Goal: Navigation & Orientation: Find specific page/section

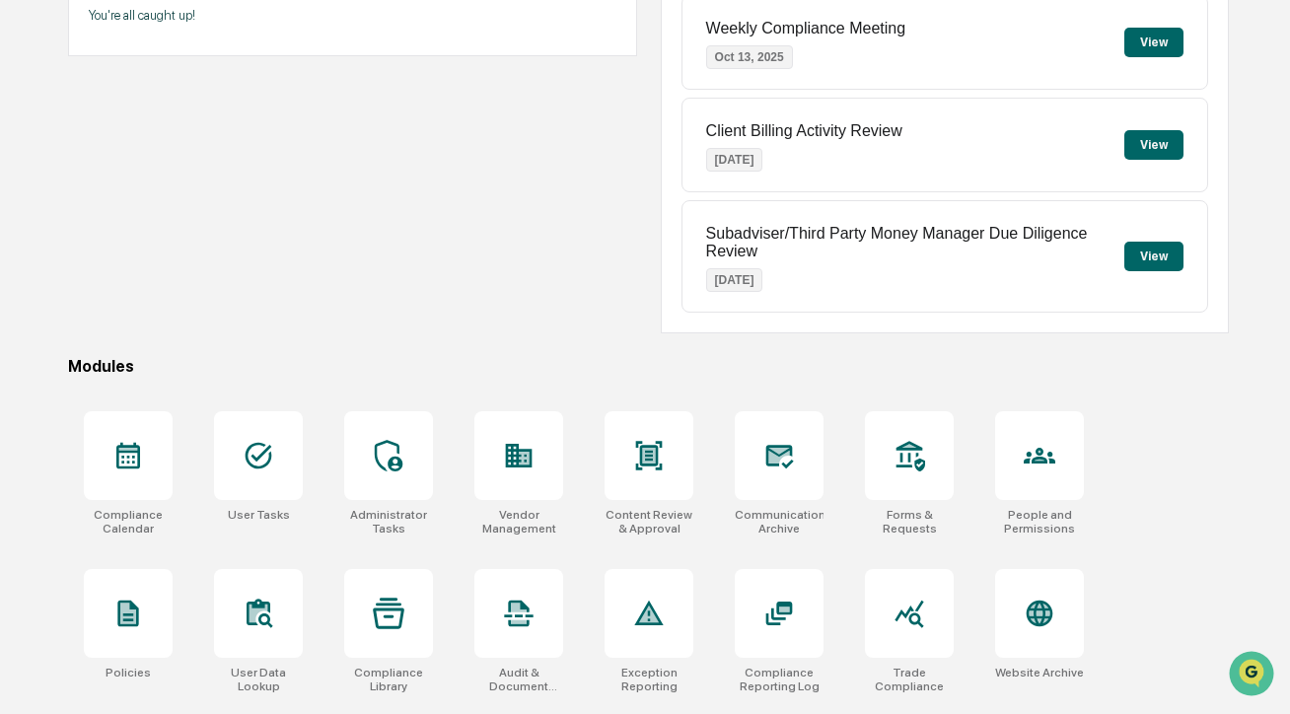
scroll to position [418, 0]
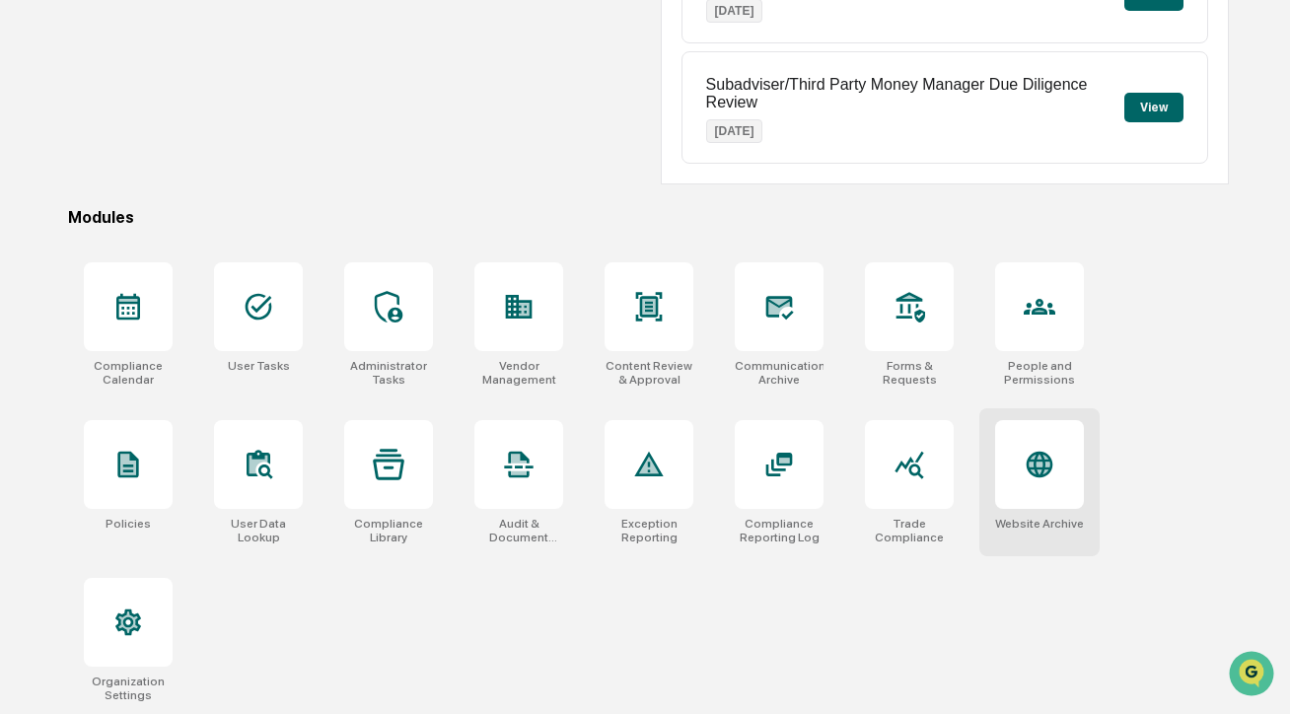
click at [1026, 488] on div at bounding box center [1039, 464] width 89 height 89
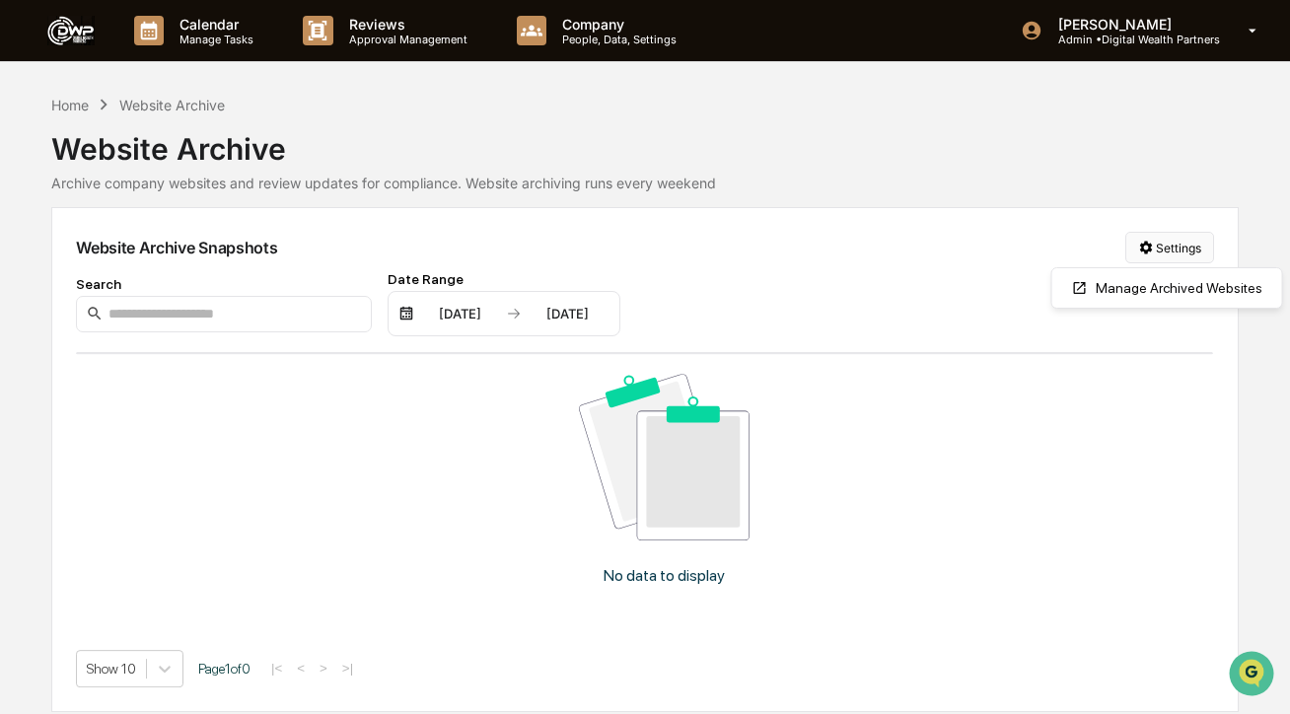
click at [1177, 252] on html "Calendar Manage Tasks Reviews Approval Management Company People, Data, Setting…" at bounding box center [645, 357] width 1290 height 714
click at [1133, 295] on div "Manage Archived Websites" at bounding box center [1167, 288] width 222 height 32
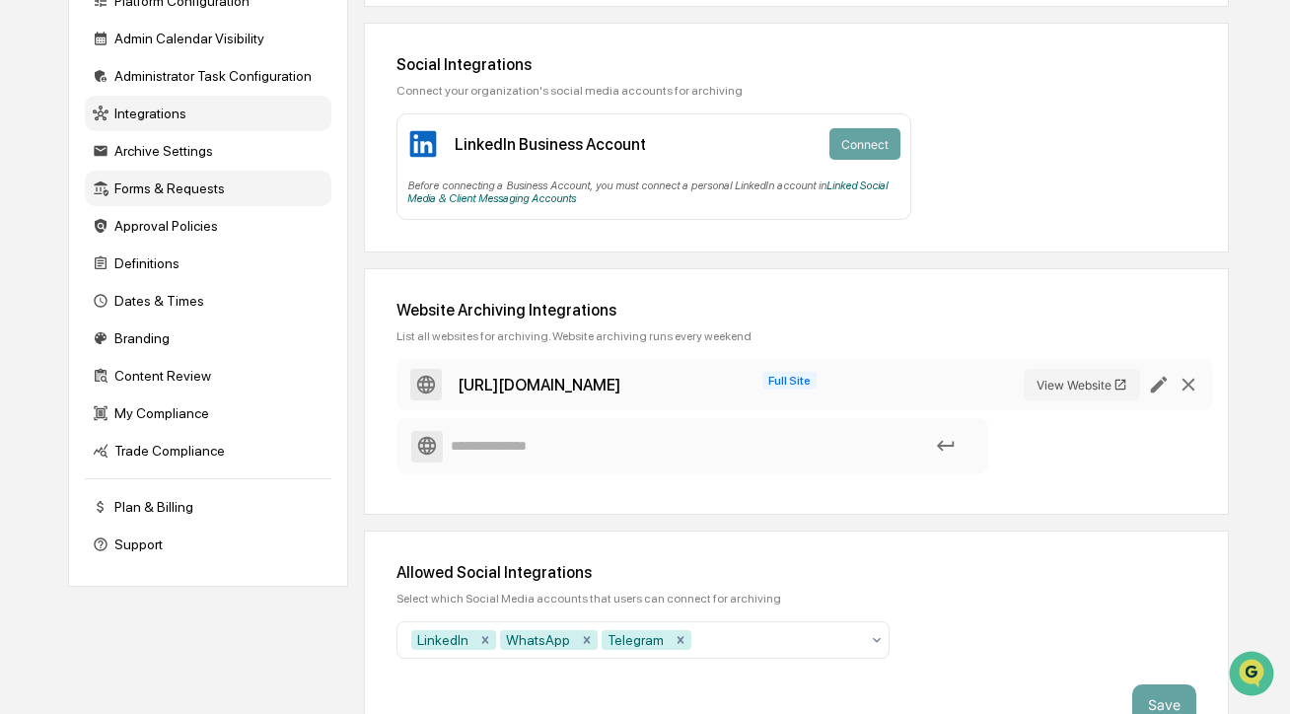
scroll to position [264, 0]
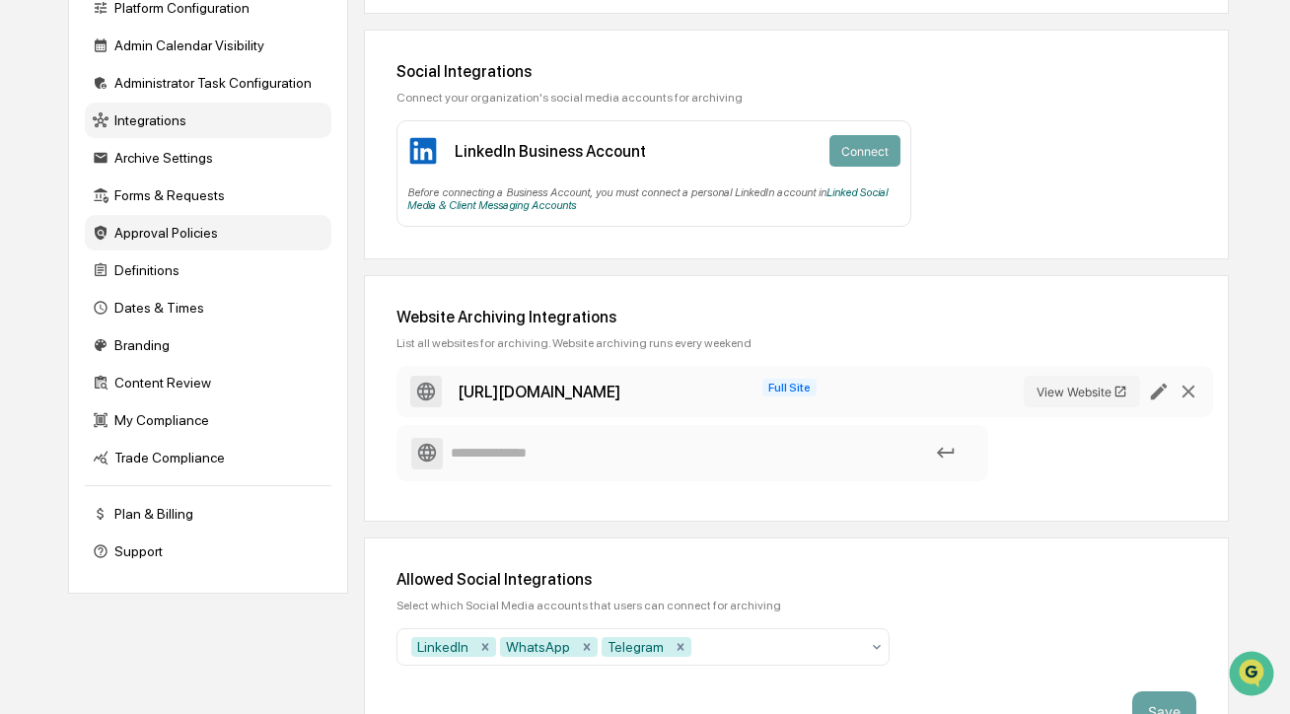
click at [157, 245] on div "Approval Policies" at bounding box center [208, 233] width 247 height 36
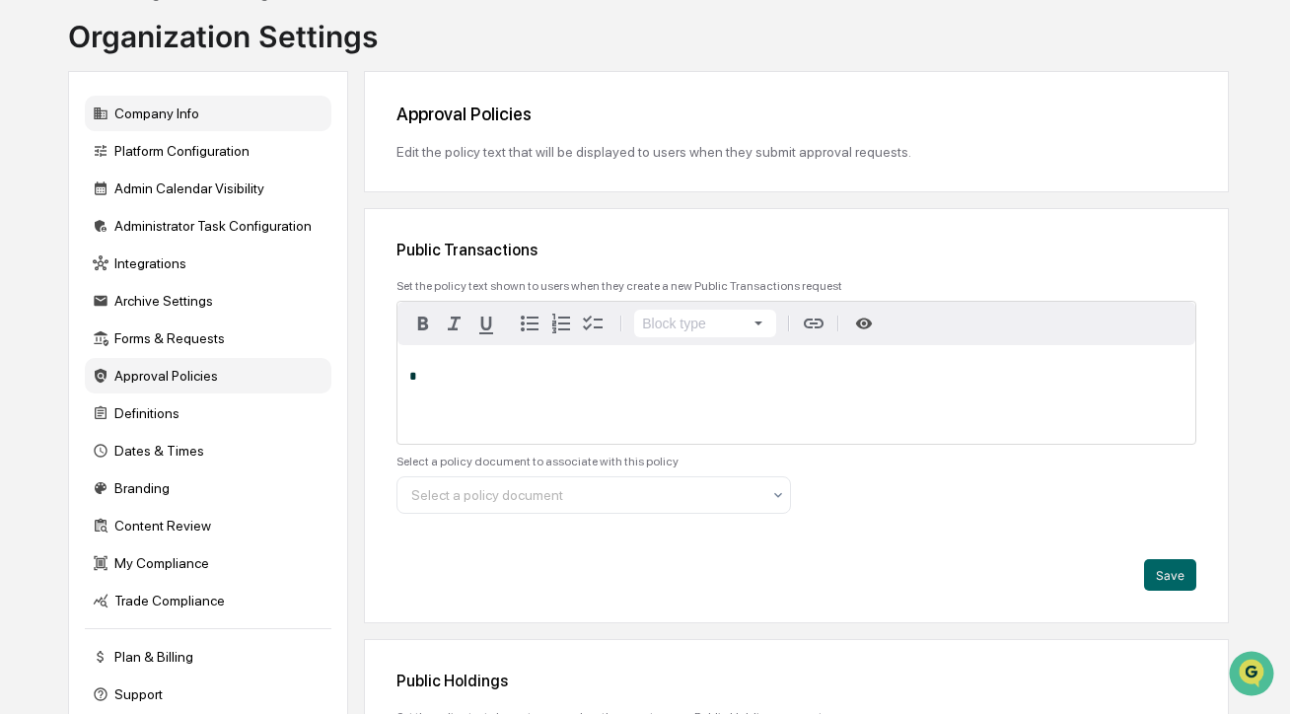
scroll to position [131, 0]
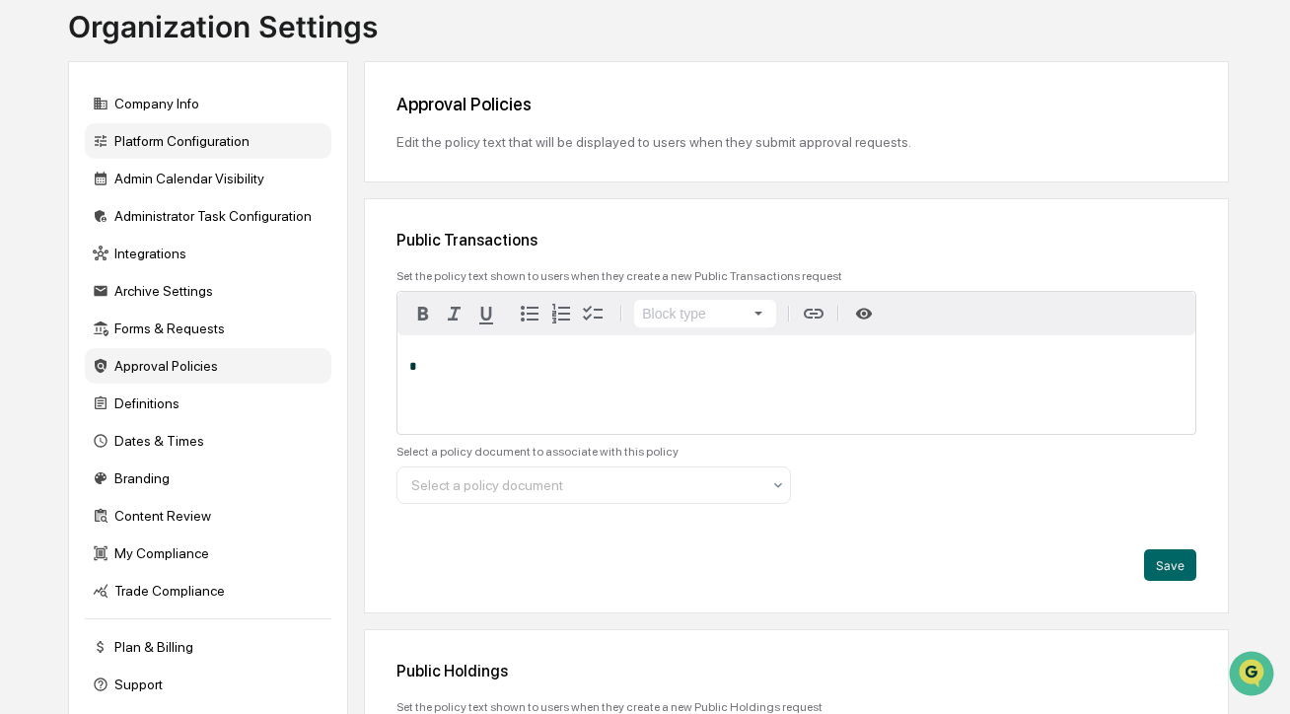
click at [249, 146] on div "Platform Configuration" at bounding box center [208, 141] width 247 height 36
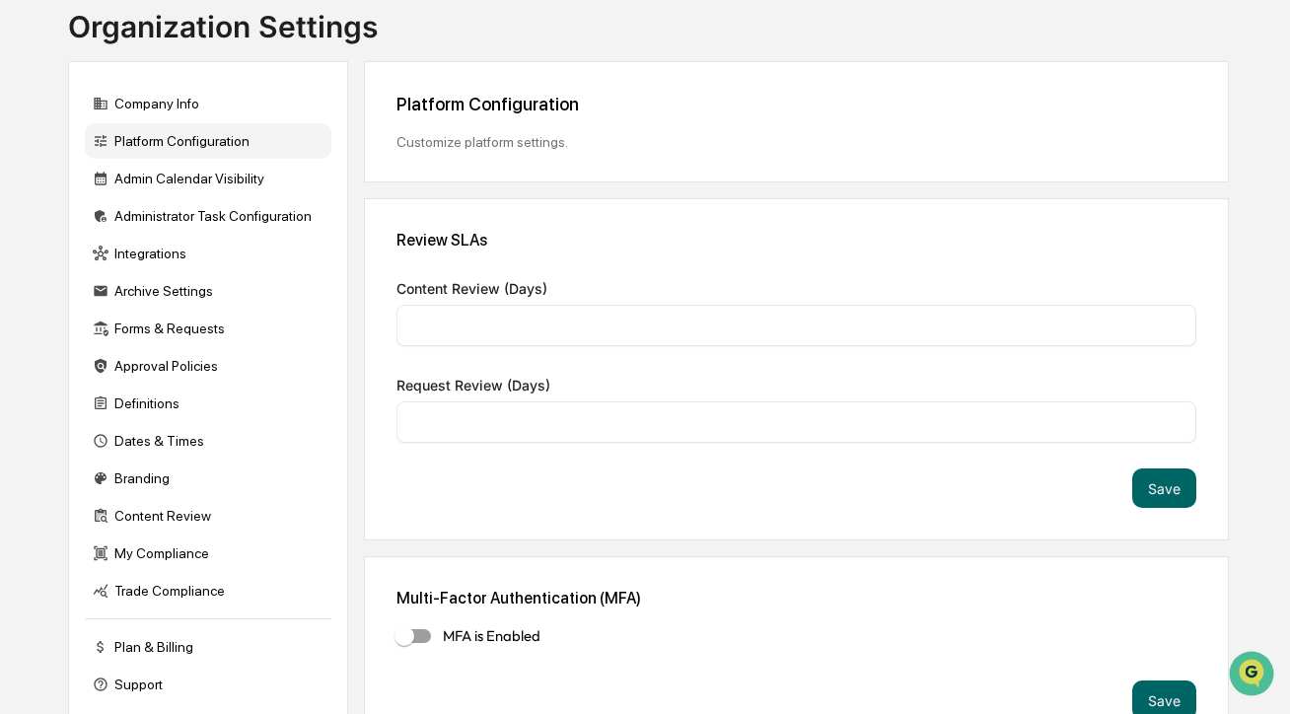
type input "*"
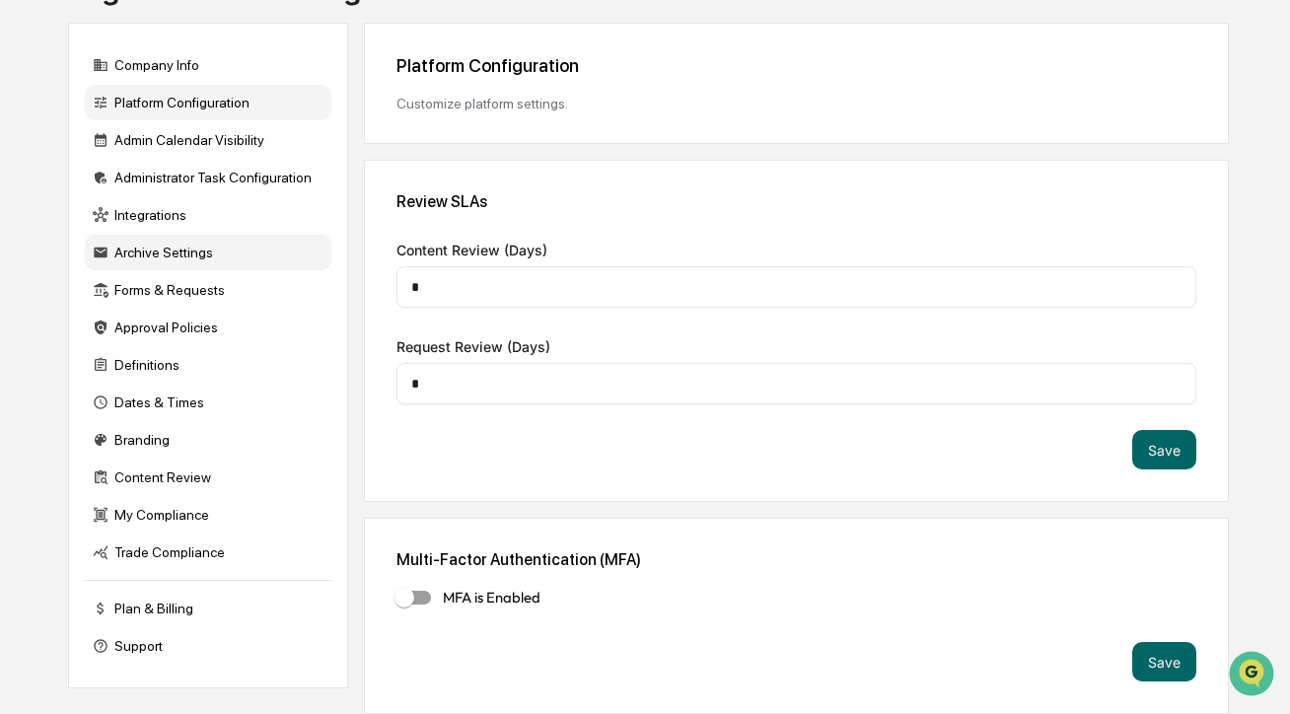
click at [215, 248] on div "Archive Settings" at bounding box center [208, 253] width 247 height 36
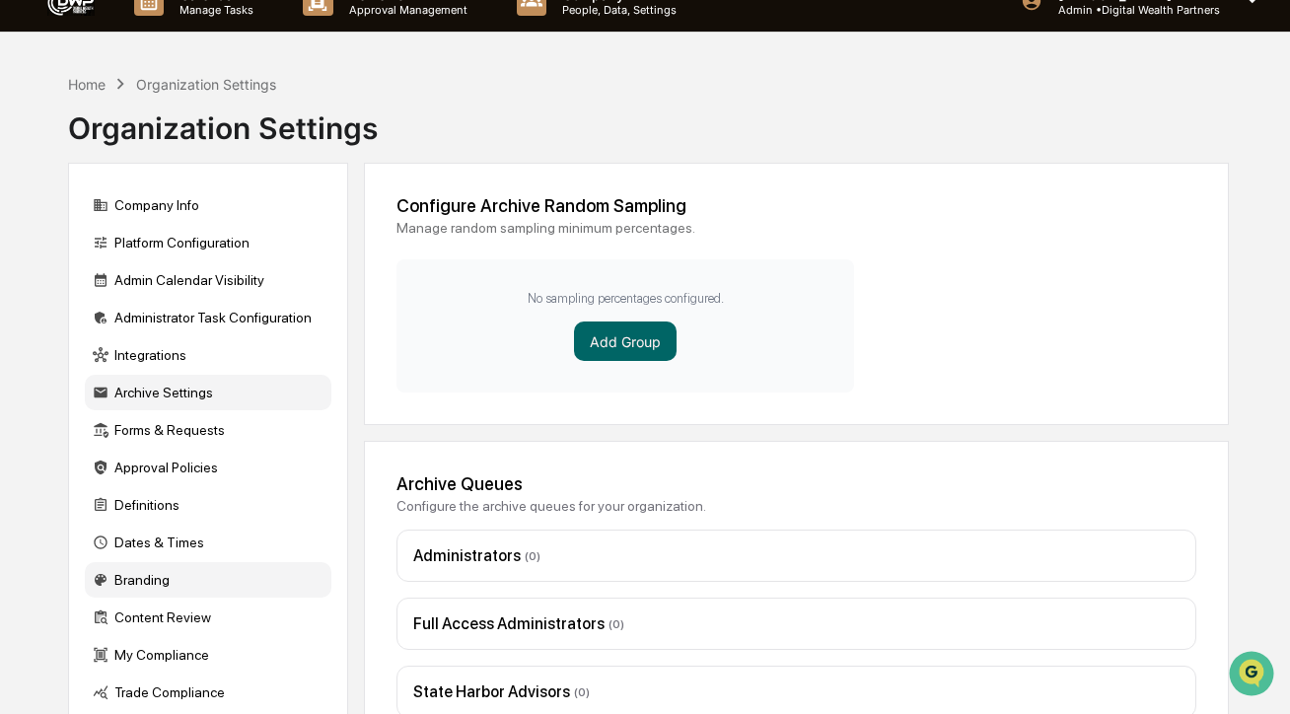
scroll to position [0, 0]
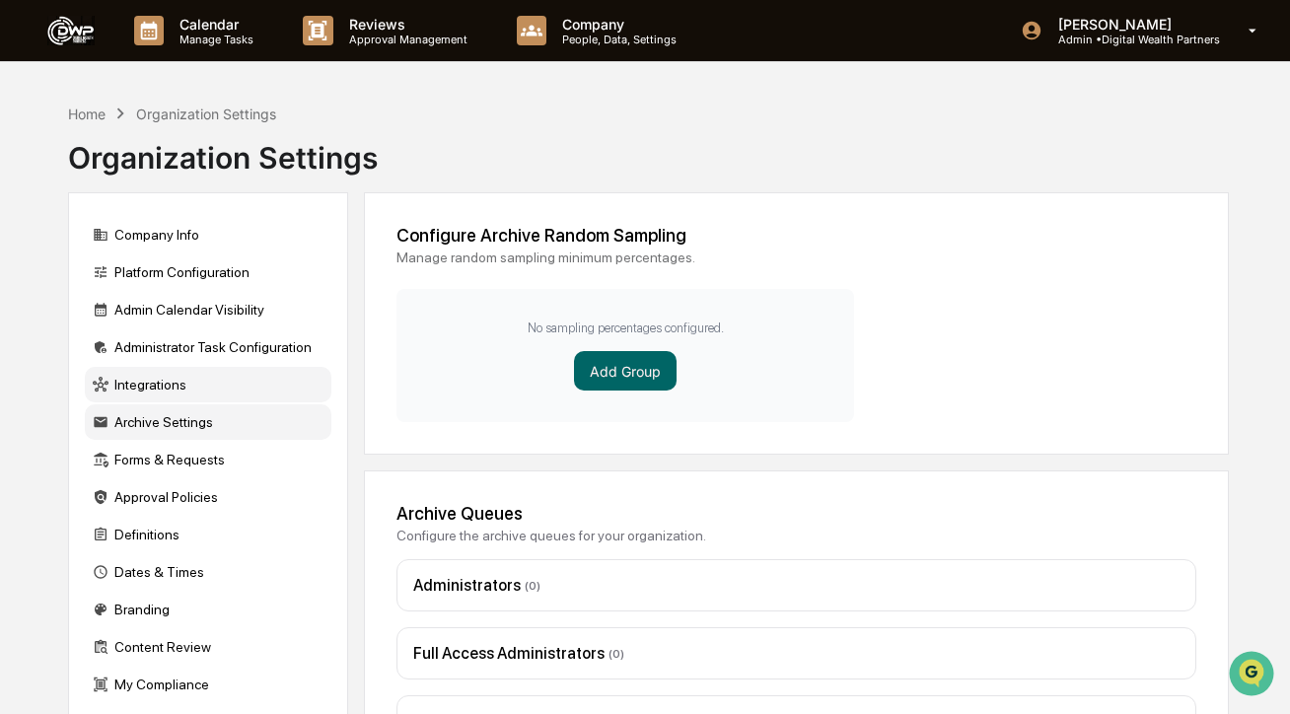
click at [185, 395] on div "Integrations" at bounding box center [208, 385] width 247 height 36
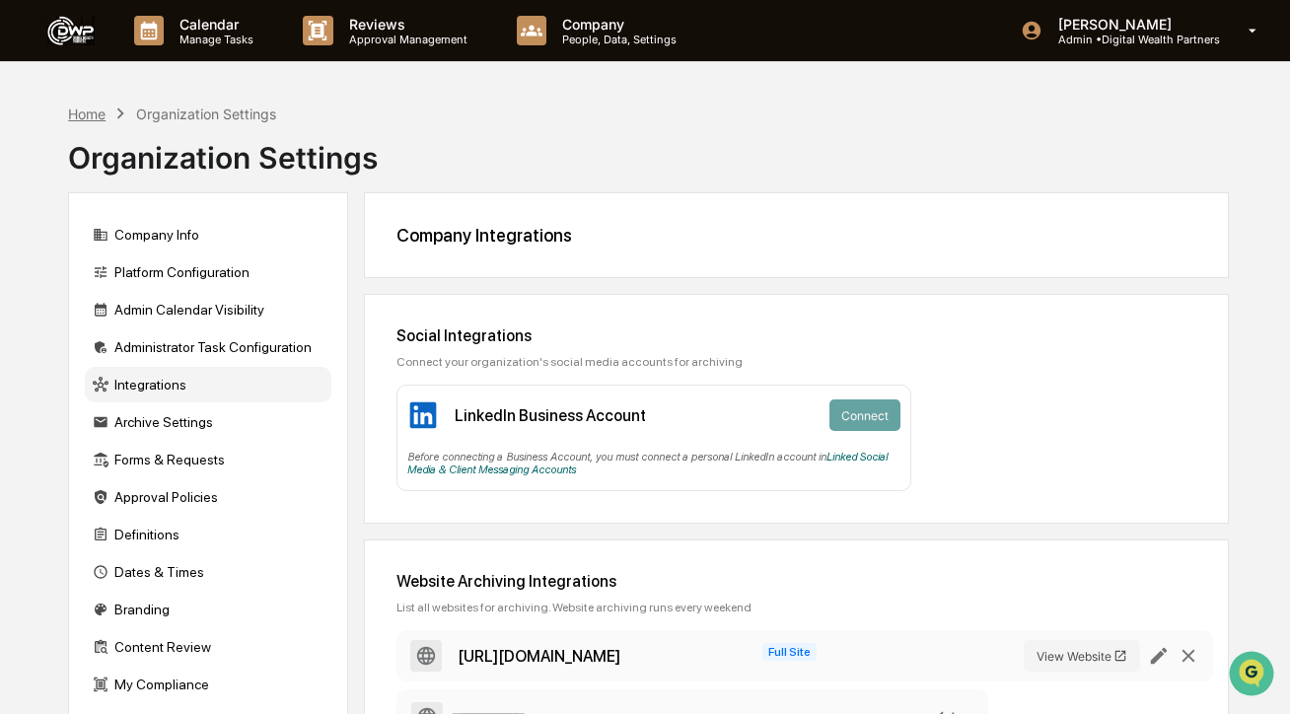
click at [89, 119] on div "Home" at bounding box center [86, 114] width 37 height 17
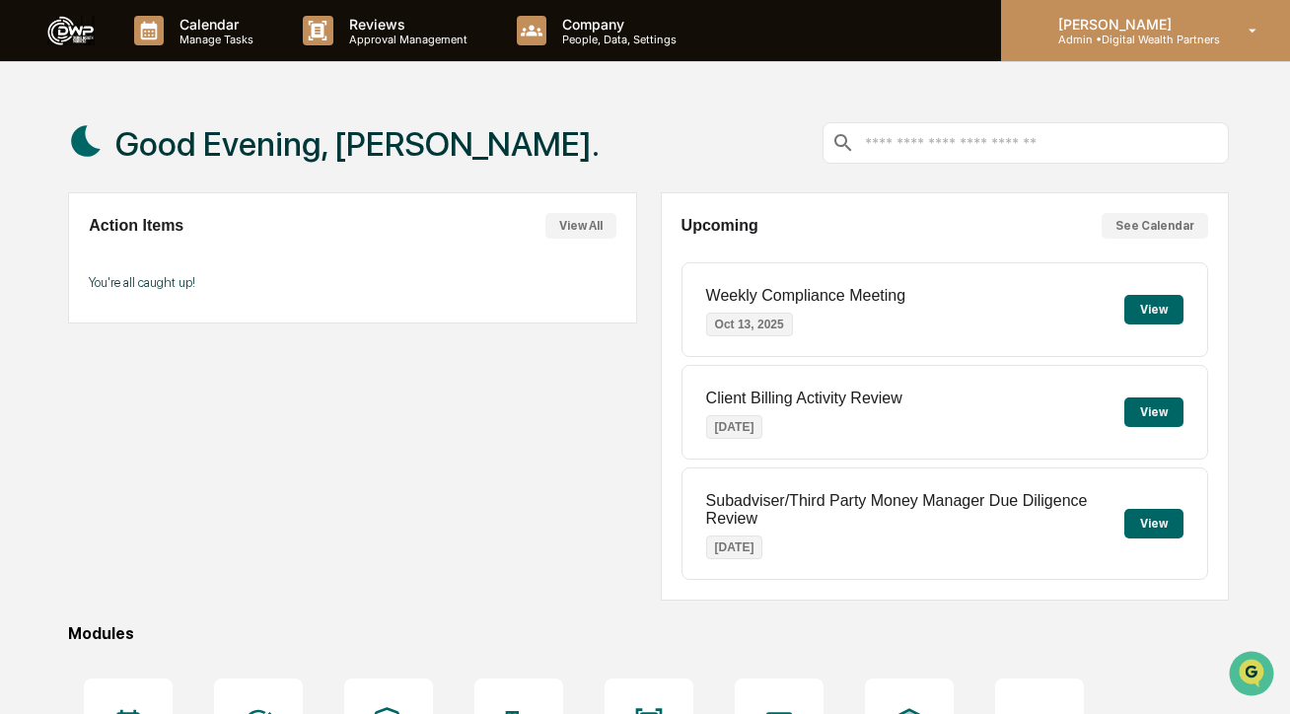
click at [1053, 28] on p "[PERSON_NAME]" at bounding box center [1132, 24] width 178 height 17
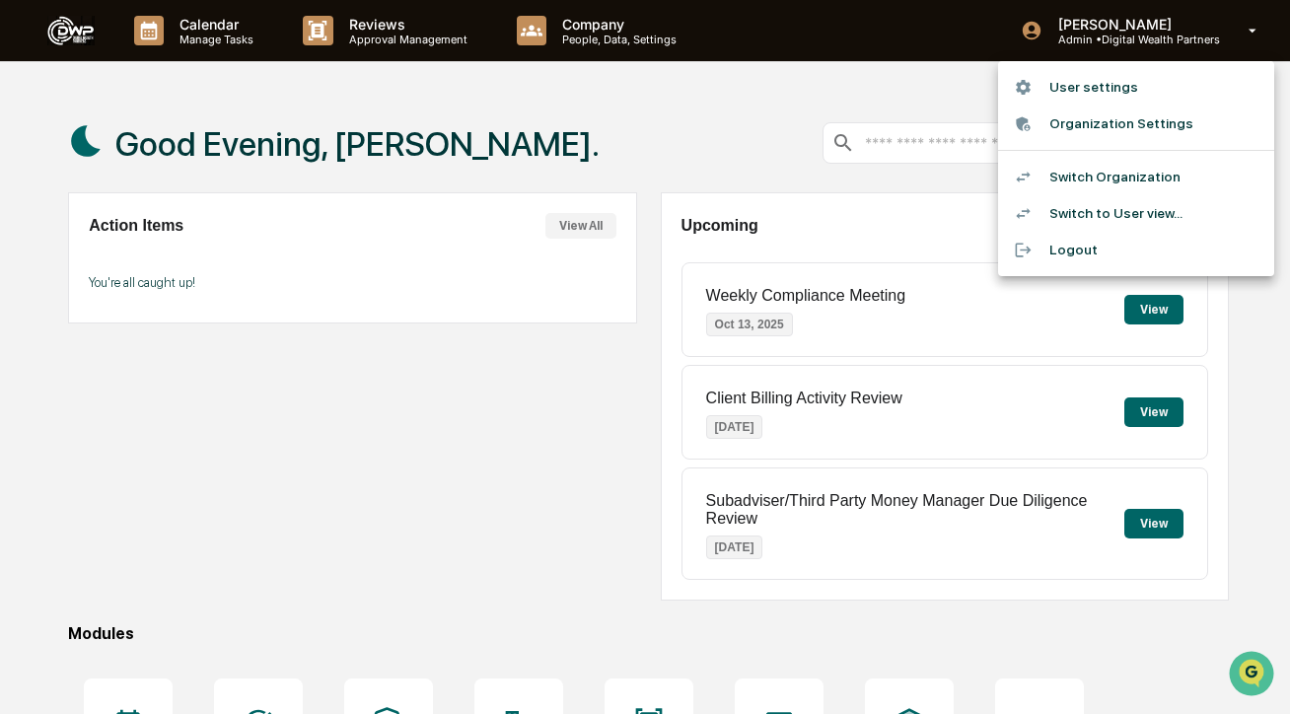
click at [1081, 177] on li "Switch Organization" at bounding box center [1136, 177] width 276 height 36
